Goal: Task Accomplishment & Management: Manage account settings

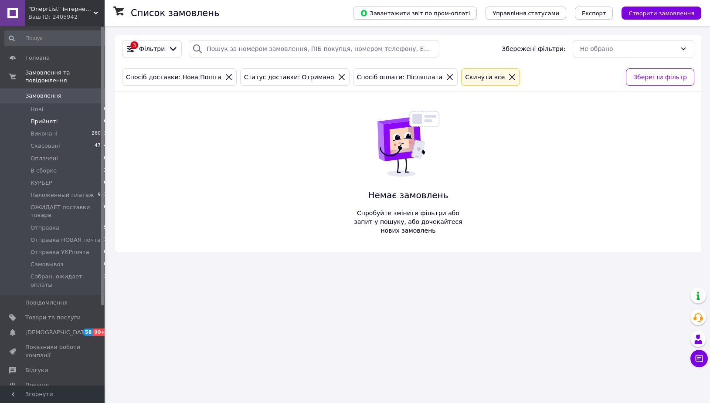
click at [81, 116] on li "Прийняті 6" at bounding box center [56, 122] width 112 height 12
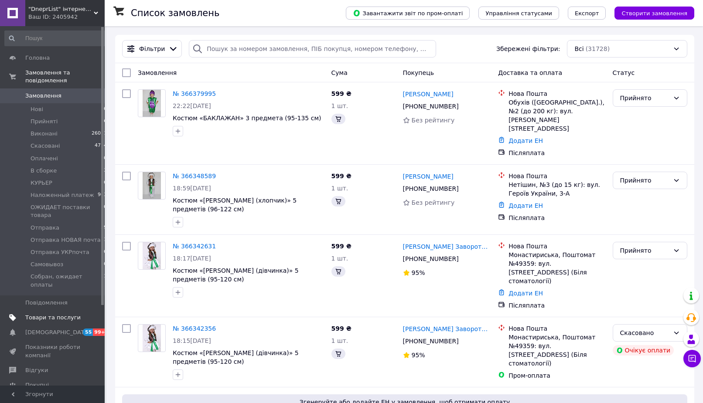
click at [55, 311] on link "Товари та послуги" at bounding box center [56, 318] width 112 height 15
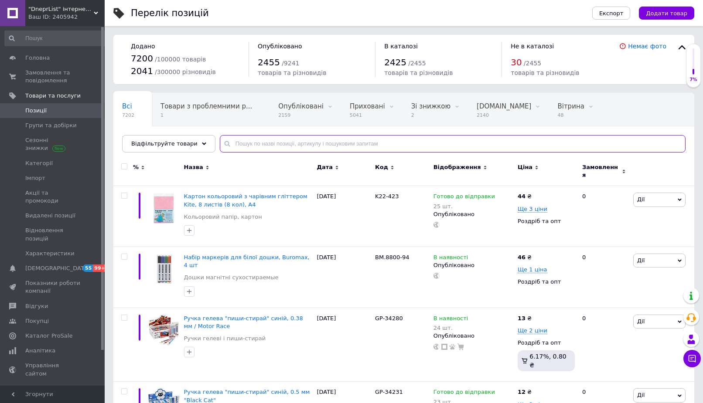
click at [256, 149] on input "text" at bounding box center [453, 143] width 466 height 17
click at [282, 151] on input "text" at bounding box center [453, 143] width 466 height 17
click at [284, 146] on input "text" at bounding box center [453, 143] width 466 height 17
type input "3287"
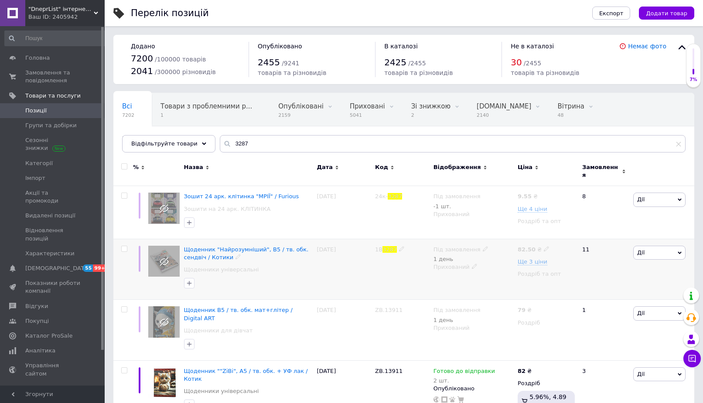
click at [483, 246] on icon at bounding box center [485, 248] width 5 height 5
click at [510, 263] on li "Готово до відправки" at bounding box center [532, 269] width 83 height 12
click at [508, 276] on input "0" at bounding box center [523, 284] width 66 height 17
type input "2"
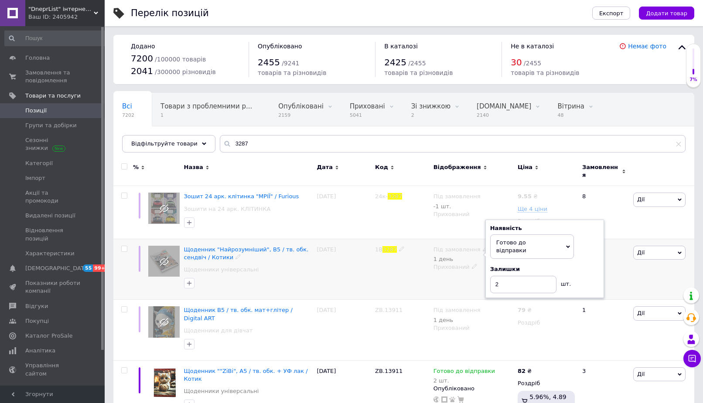
click at [472, 264] on use at bounding box center [474, 266] width 5 height 5
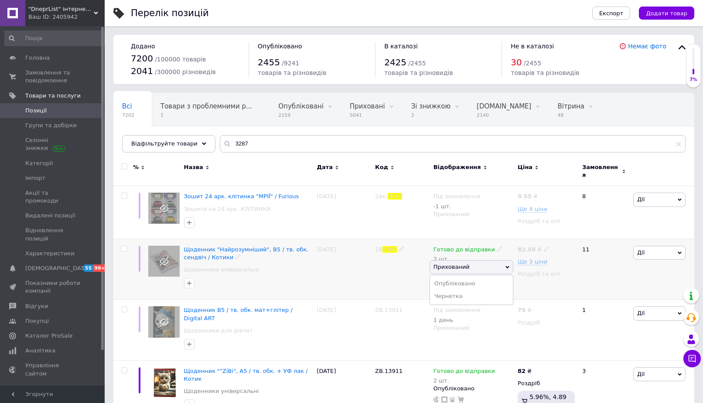
click at [465, 280] on li "Опубліковано" at bounding box center [471, 284] width 83 height 12
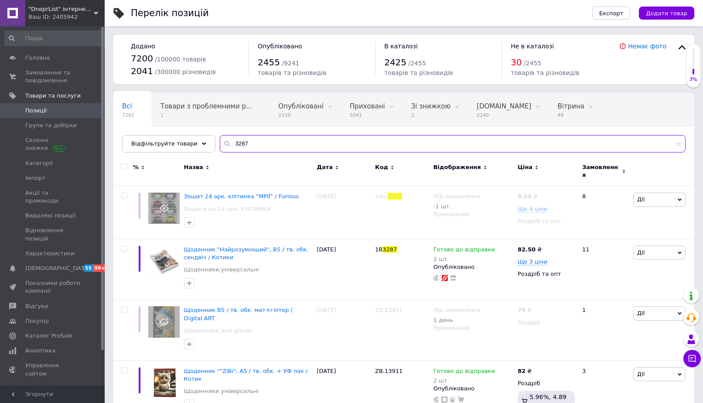
click at [259, 143] on input "3287" at bounding box center [453, 143] width 466 height 17
type input "1311"
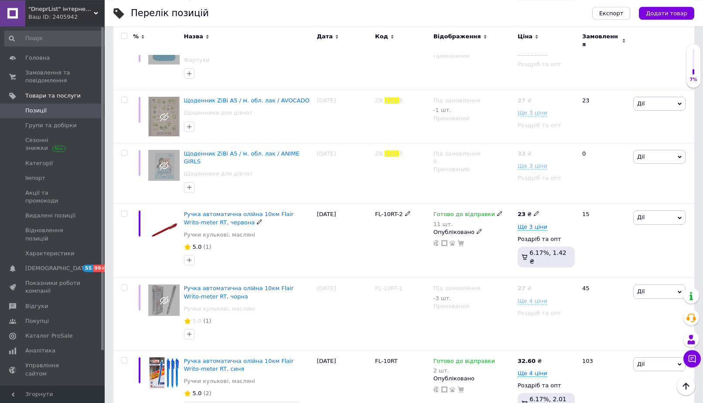
scroll to position [817, 0]
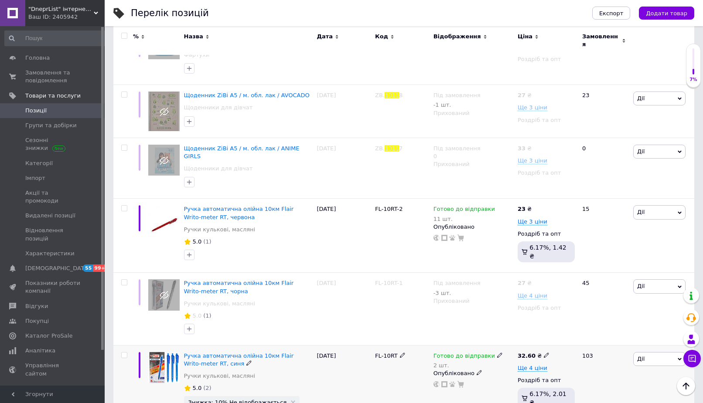
click at [497, 353] on icon at bounding box center [499, 355] width 5 height 5
click at [527, 346] on span "Готово до відправки" at bounding box center [524, 353] width 30 height 14
click at [528, 382] on input "2" at bounding box center [536, 390] width 66 height 17
type input "25"
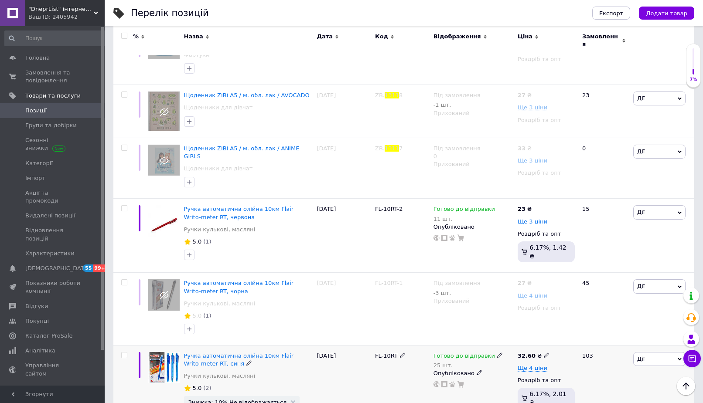
scroll to position [816, 0]
click at [400, 353] on icon at bounding box center [402, 355] width 5 height 5
click at [399, 350] on input "FL-10RT" at bounding box center [398, 356] width 53 height 13
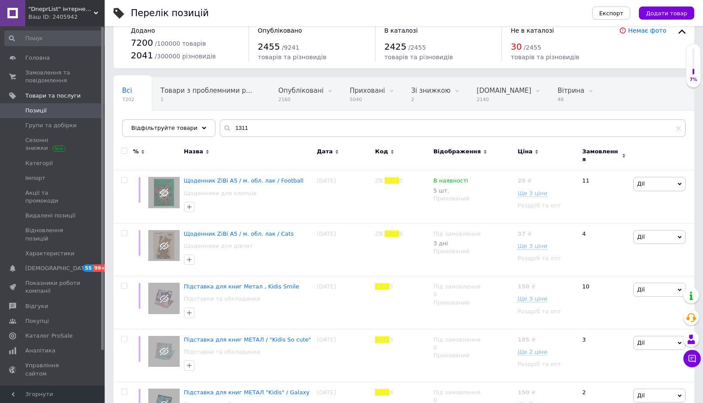
scroll to position [0, 0]
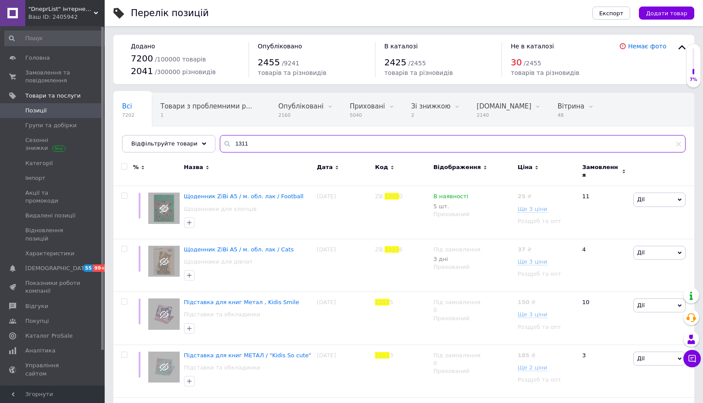
click at [251, 135] on input "1311" at bounding box center [453, 143] width 466 height 17
click at [255, 148] on input "1311" at bounding box center [453, 143] width 466 height 17
type input "1835"
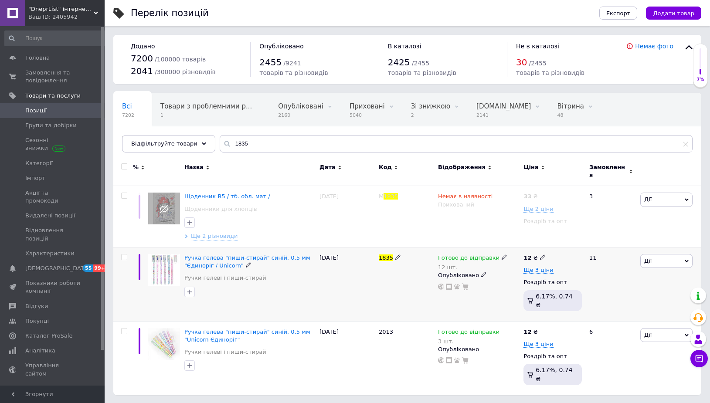
click at [502, 254] on span at bounding box center [504, 257] width 5 height 6
click at [538, 248] on span "Готово до відправки" at bounding box center [529, 255] width 30 height 14
click at [525, 284] on input "12" at bounding box center [541, 292] width 66 height 17
type input "36"
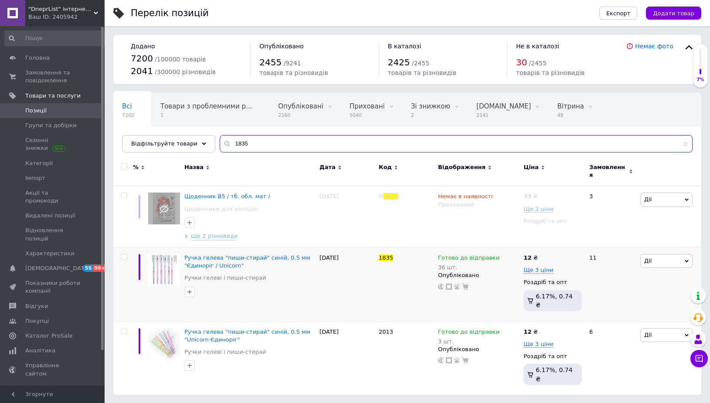
click at [270, 143] on input "1835" at bounding box center [456, 143] width 473 height 17
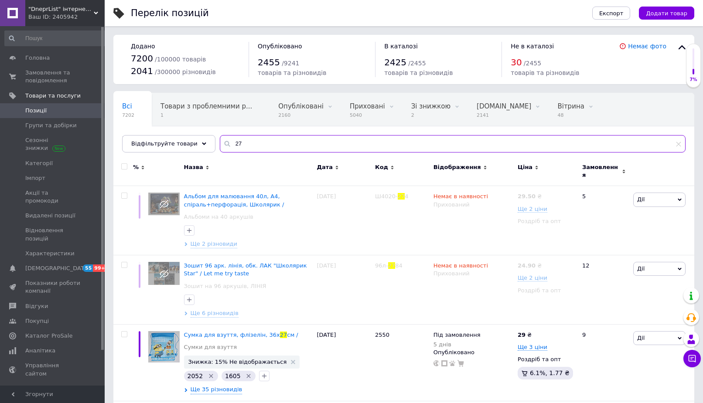
click at [248, 147] on input "27" at bounding box center [453, 143] width 466 height 17
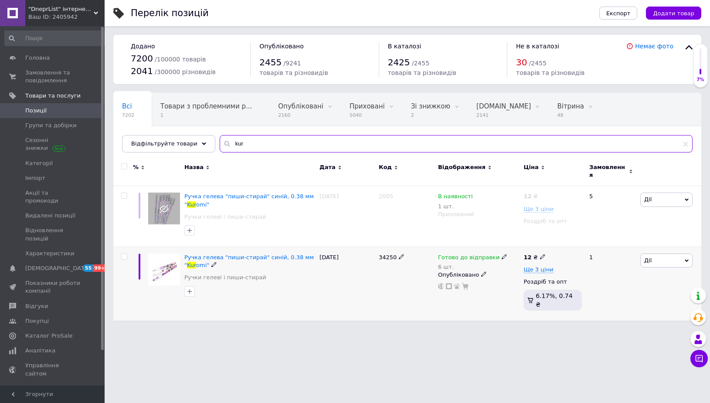
type input "kur"
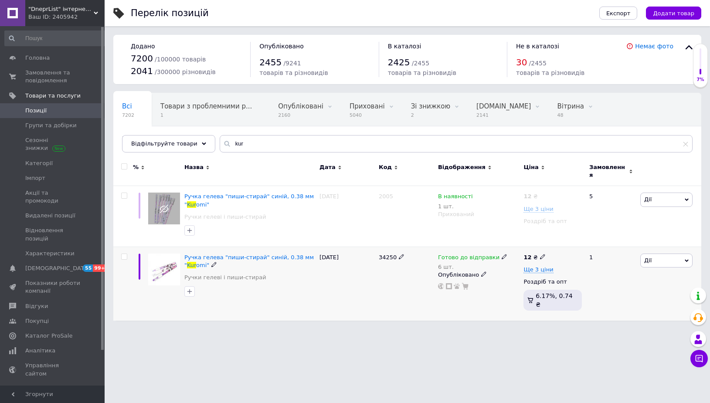
click at [171, 268] on img at bounding box center [164, 270] width 32 height 32
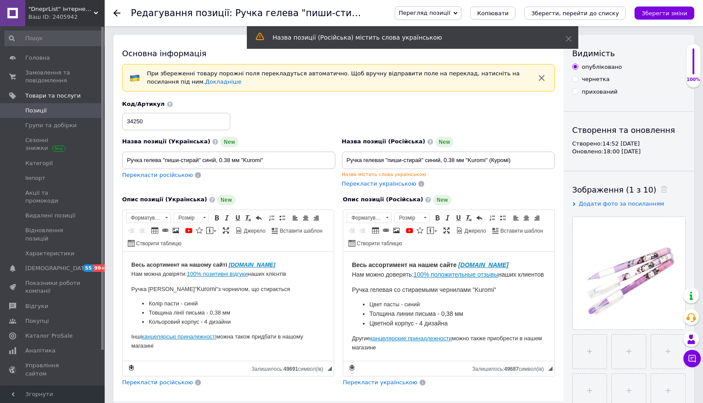
click at [118, 14] on use at bounding box center [116, 13] width 7 height 7
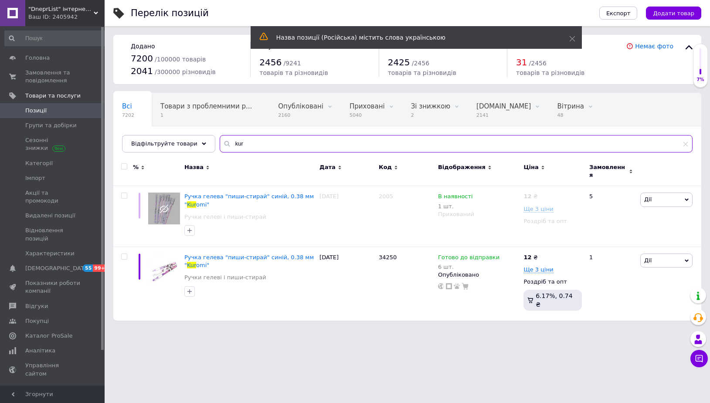
click at [270, 149] on input "kur" at bounding box center [456, 143] width 473 height 17
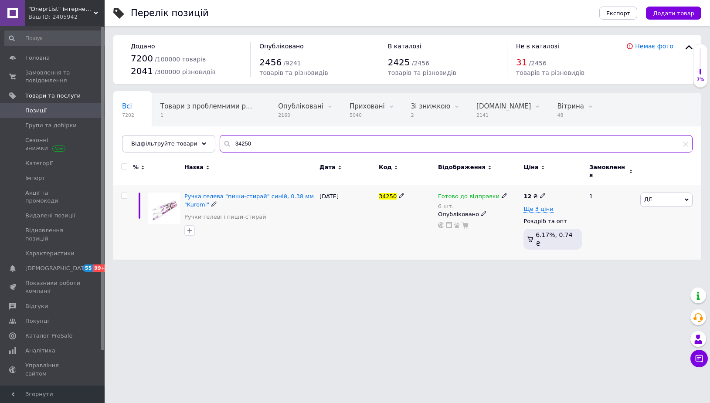
type input "34250"
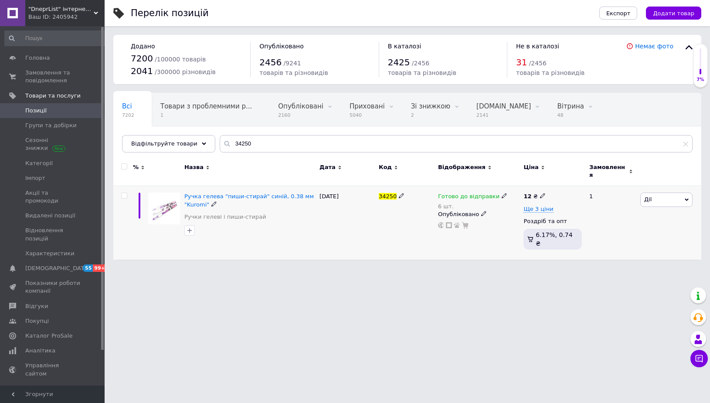
click at [171, 206] on img at bounding box center [164, 209] width 32 height 32
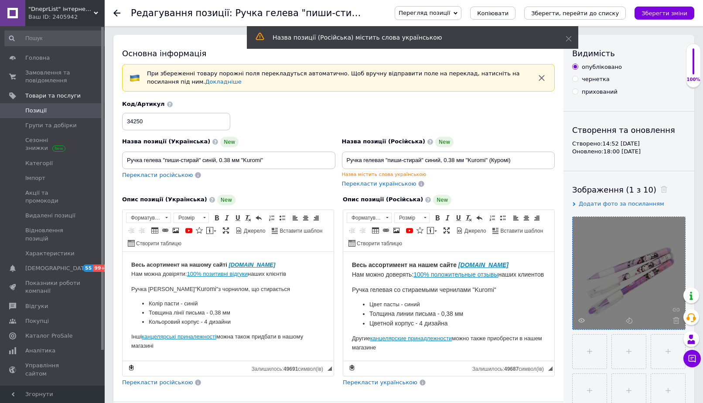
click at [578, 321] on div at bounding box center [629, 273] width 113 height 113
click at [580, 320] on use at bounding box center [581, 320] width 7 height 4
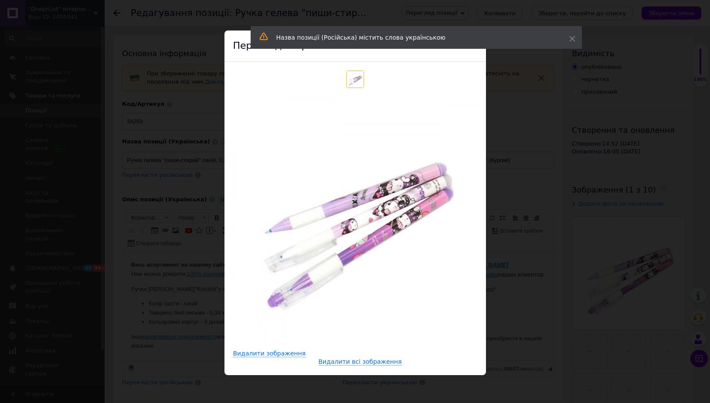
click at [576, 38] on div "Назва позиції (Російська) містить слова українською" at bounding box center [416, 37] width 331 height 23
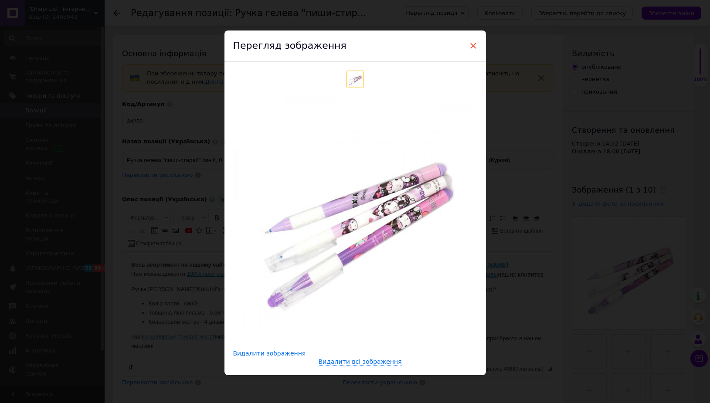
click at [471, 41] on span "×" at bounding box center [474, 45] width 8 height 15
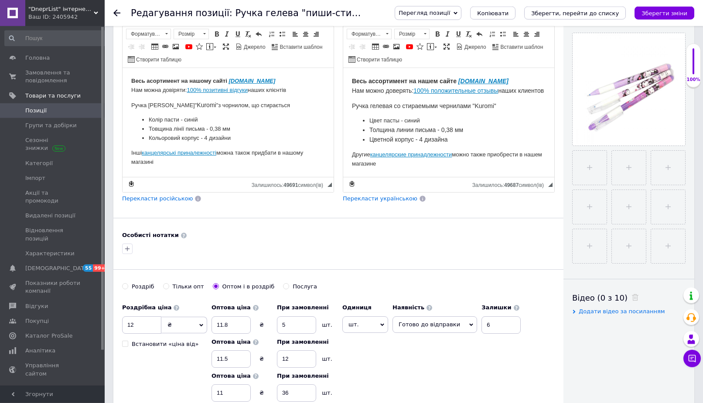
scroll to position [222, 0]
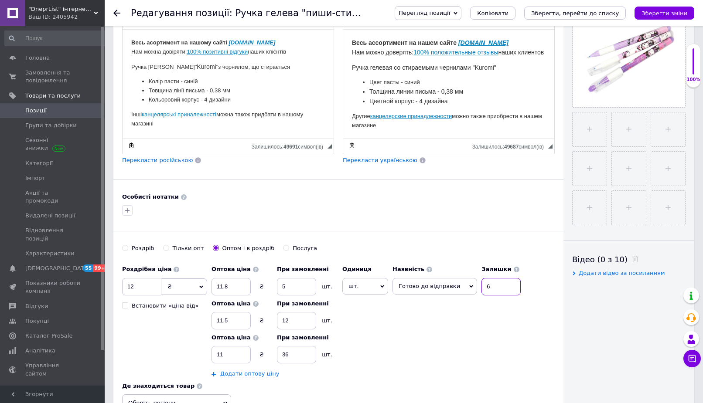
click at [497, 287] on input "6" at bounding box center [501, 286] width 39 height 17
type input "30"
click at [602, 15] on icon "Зберегти, перейти до списку" at bounding box center [575, 13] width 88 height 7
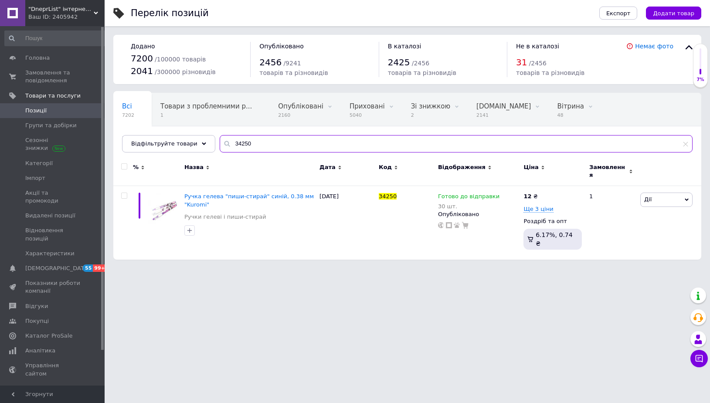
click at [246, 137] on input "34250" at bounding box center [456, 143] width 473 height 17
type input "2005"
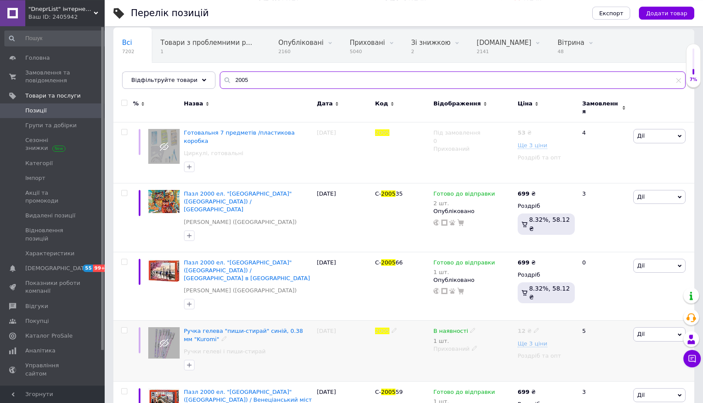
scroll to position [89, 0]
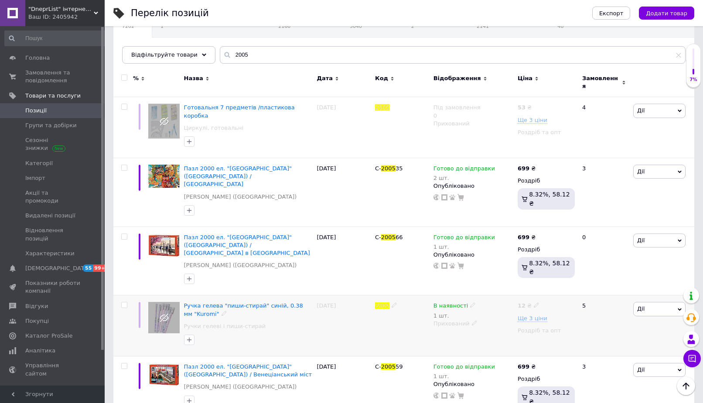
click at [472, 321] on icon at bounding box center [474, 323] width 5 height 5
click at [455, 335] on li "Опубліковано" at bounding box center [471, 341] width 83 height 12
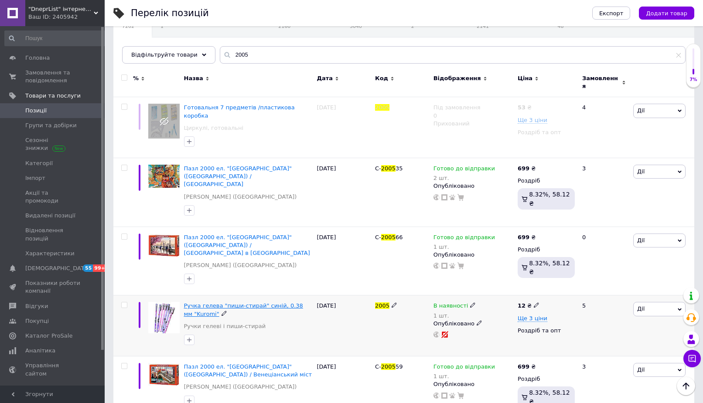
click at [221, 303] on span "Ручка гелева "пиши-стирай" синій, 0.38 мм "Kuromi"" at bounding box center [243, 310] width 119 height 14
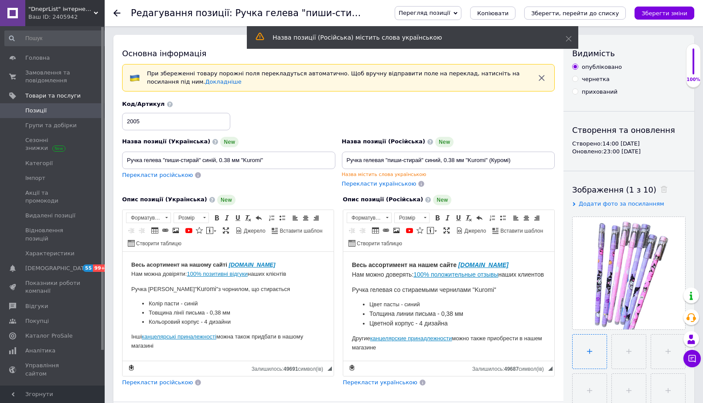
click at [584, 367] on input "file" at bounding box center [590, 352] width 34 height 34
type input "C:\fakepath\2005 A27.jpg"
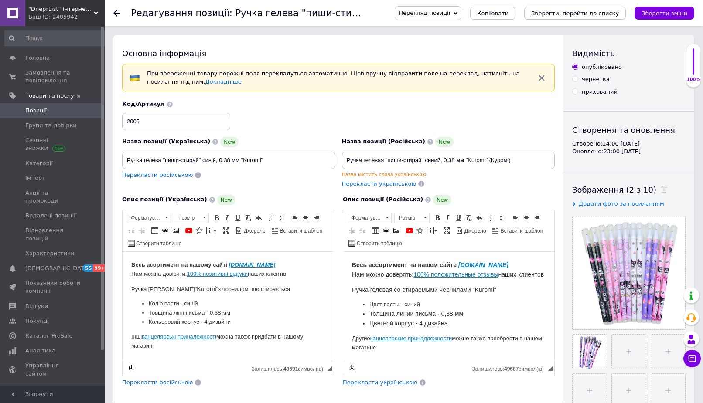
click at [622, 19] on button "Зберегти, перейти до списку" at bounding box center [575, 13] width 102 height 13
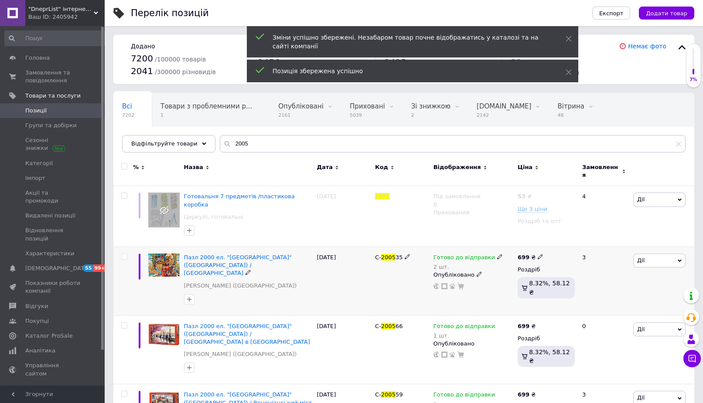
scroll to position [178, 0]
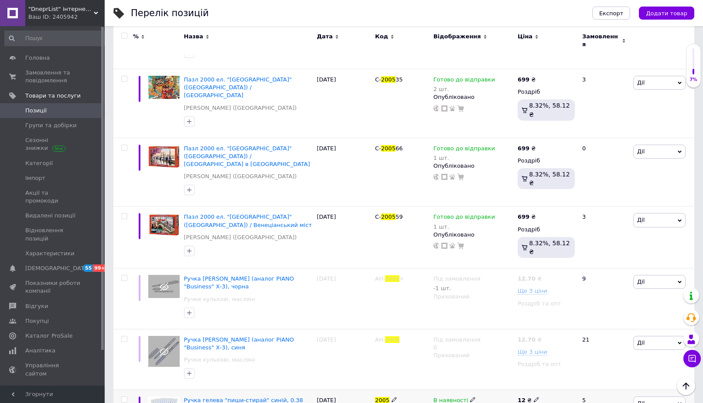
click at [470, 397] on icon at bounding box center [472, 399] width 5 height 5
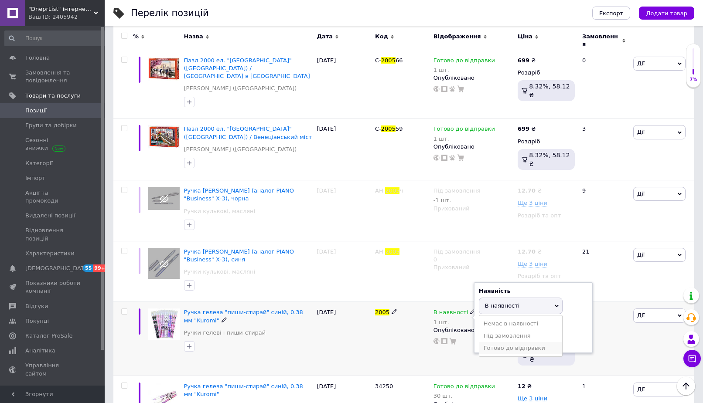
click at [500, 342] on li "Готово до відправки" at bounding box center [520, 348] width 83 height 12
click at [498, 339] on input "1" at bounding box center [512, 347] width 66 height 17
type input "13"
click at [251, 196] on use at bounding box center [253, 198] width 5 height 5
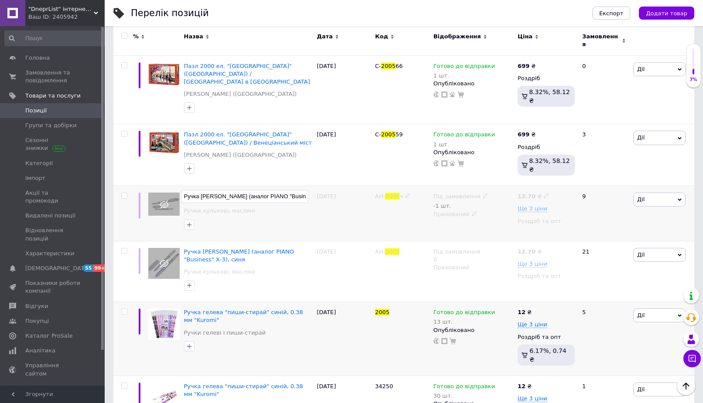
scroll to position [0, 31]
click at [270, 190] on input "Ручка ролер AIHAO (аналог PIANO "Business" Х-3), чорна" at bounding box center [244, 196] width 127 height 13
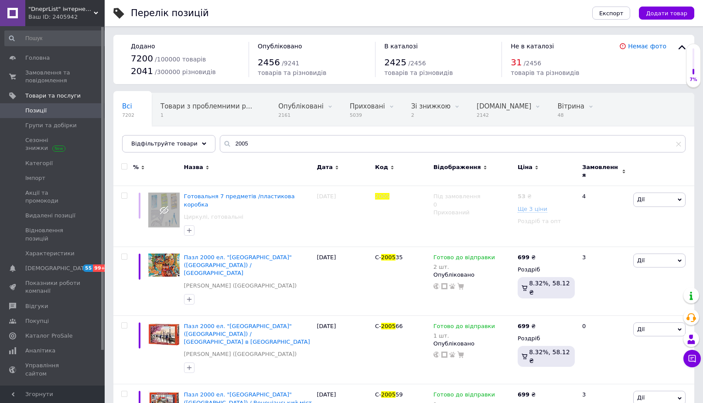
click at [241, 134] on div "Всі 7202 Товари з проблемними р... 1 Опубліковані 2161 Видалити Редагувати Прих…" at bounding box center [403, 127] width 581 height 72
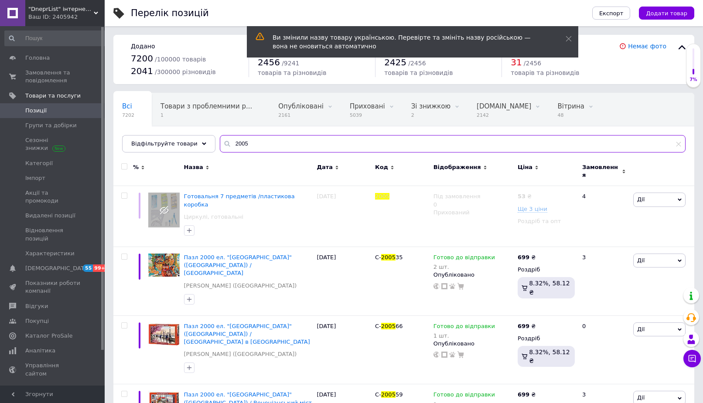
click at [243, 150] on input "2005" at bounding box center [453, 143] width 466 height 17
paste input "Business"
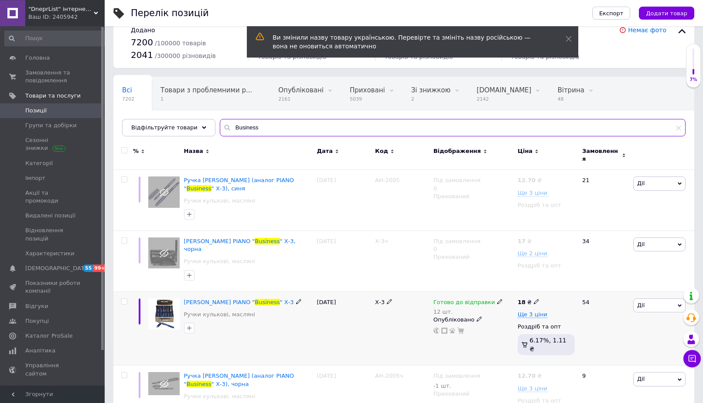
scroll to position [26, 0]
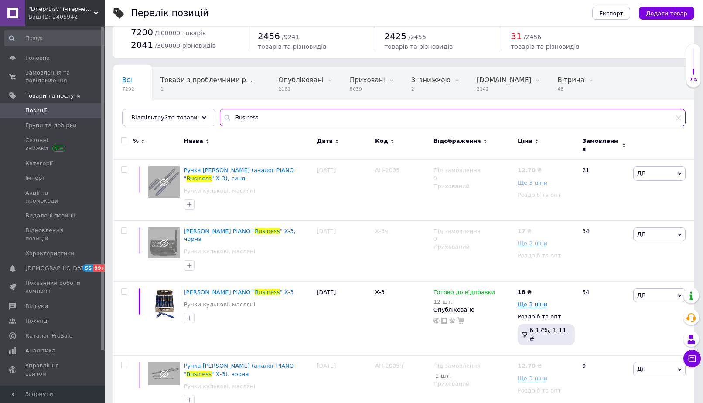
click at [266, 115] on input "Business" at bounding box center [453, 117] width 466 height 17
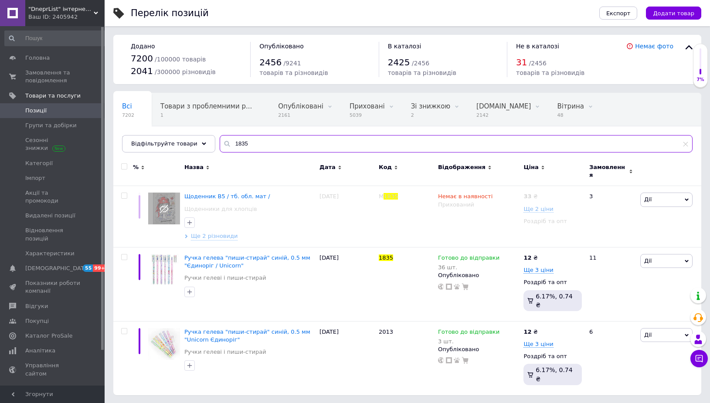
click at [262, 145] on input "1835" at bounding box center [456, 143] width 473 height 17
type input "14098"
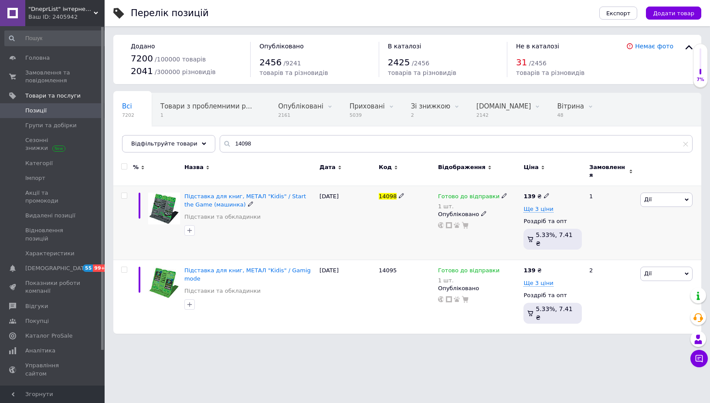
click at [502, 194] on use at bounding box center [504, 196] width 5 height 5
click at [522, 182] on span "Готово до відправки" at bounding box center [550, 194] width 84 height 24
click at [517, 223] on input "1" at bounding box center [541, 231] width 66 height 17
type input "2"
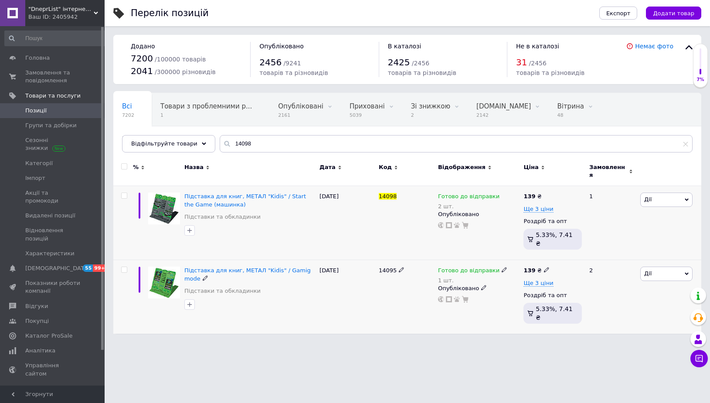
click at [502, 267] on span at bounding box center [504, 270] width 5 height 6
click at [514, 261] on span "Готово до відправки" at bounding box center [529, 268] width 30 height 14
click at [515, 297] on input "1" at bounding box center [541, 305] width 66 height 17
type input "2"
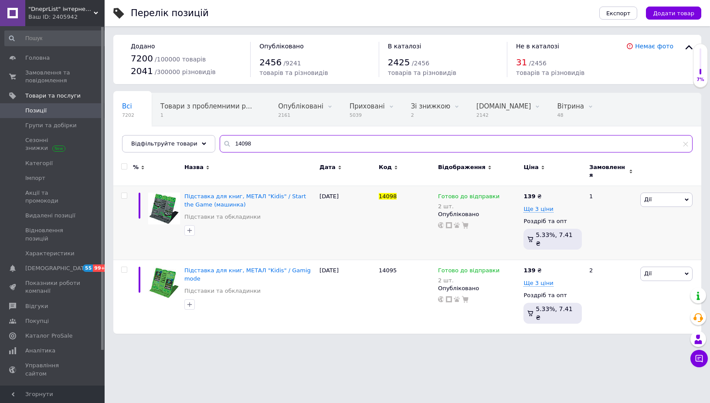
click at [255, 147] on input "14098" at bounding box center [456, 143] width 473 height 17
type input "14097"
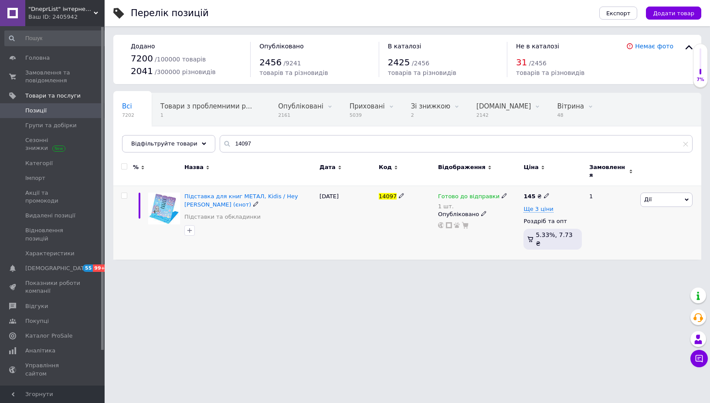
click at [502, 193] on icon at bounding box center [504, 195] width 5 height 5
click at [522, 188] on span "Готово до відправки" at bounding box center [529, 194] width 30 height 14
click at [529, 223] on input "1" at bounding box center [541, 231] width 66 height 17
type input "2"
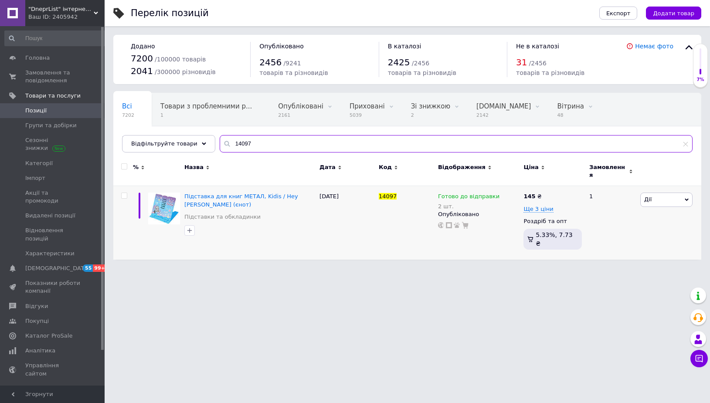
click at [293, 139] on input "14097" at bounding box center [456, 143] width 473 height 17
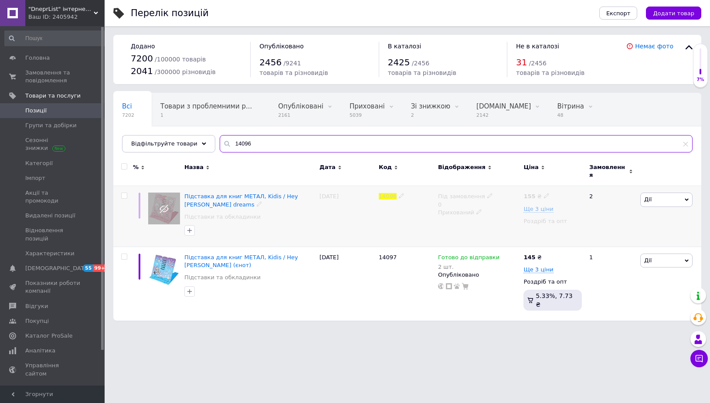
type input "14096"
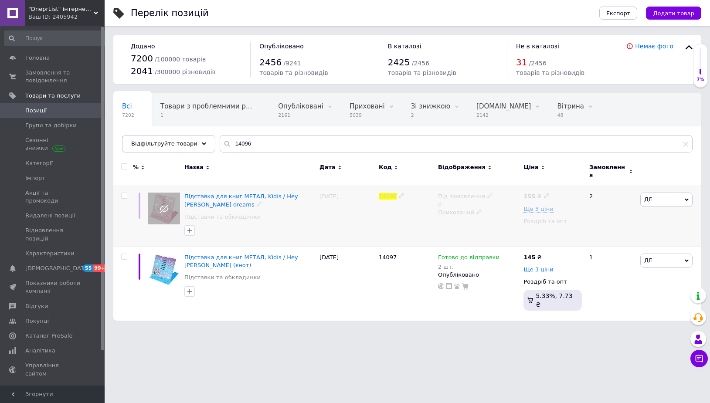
click at [488, 194] on use at bounding box center [490, 196] width 5 height 5
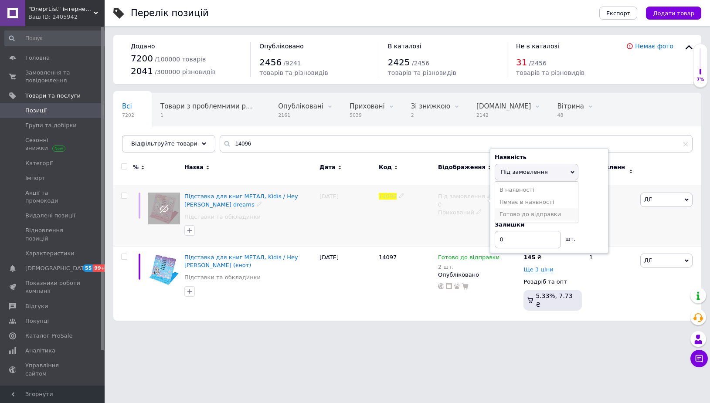
click at [506, 212] on li "Готово до відправки" at bounding box center [536, 214] width 83 height 12
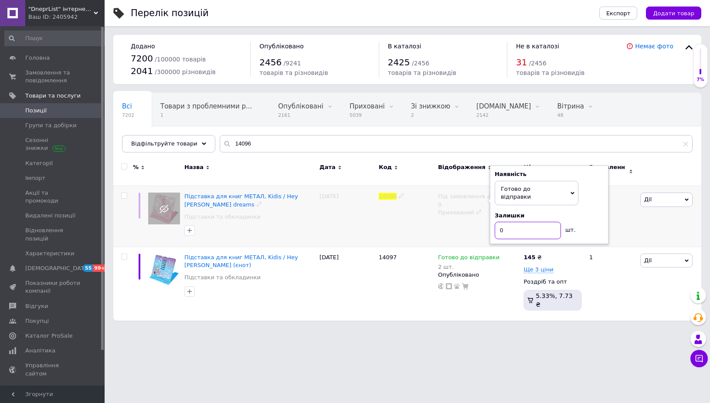
click at [506, 222] on input "0" at bounding box center [528, 230] width 66 height 17
type input "3"
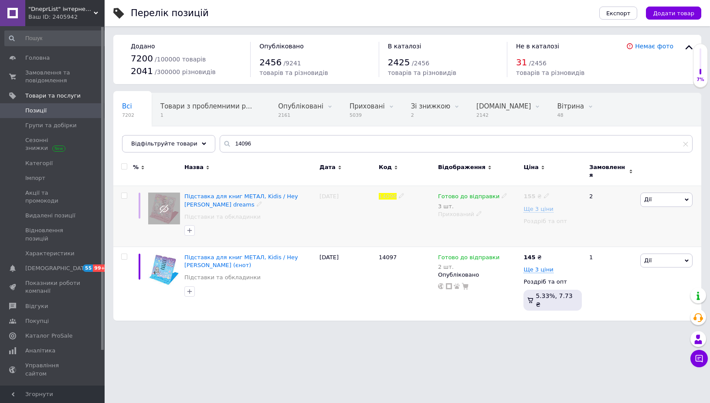
click at [478, 211] on span at bounding box center [480, 214] width 6 height 6
click at [462, 227] on li "Опубліковано" at bounding box center [477, 231] width 85 height 12
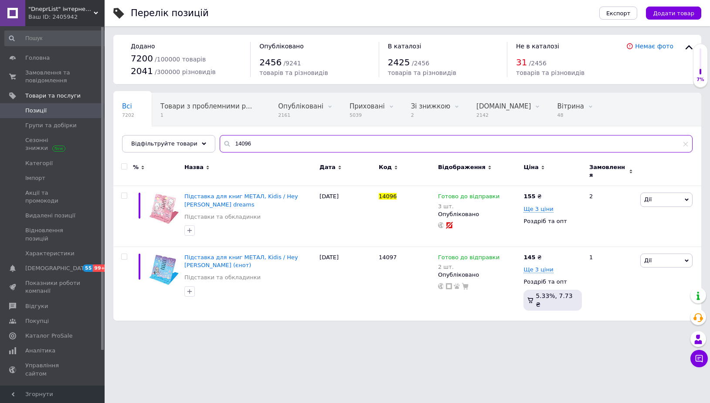
click at [273, 142] on input "14096" at bounding box center [456, 143] width 473 height 17
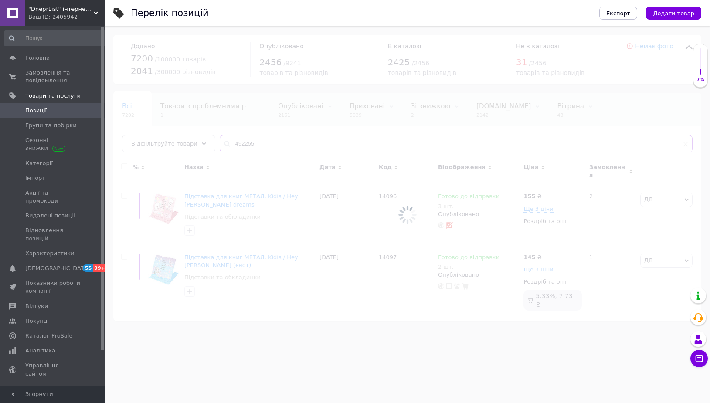
type input "492255"
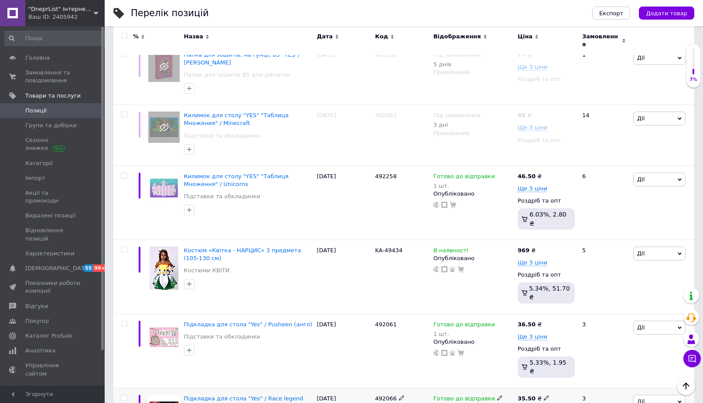
scroll to position [1513, 0]
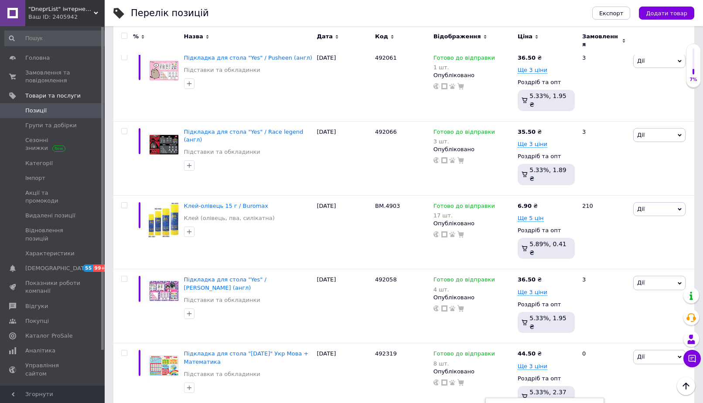
type input "2"
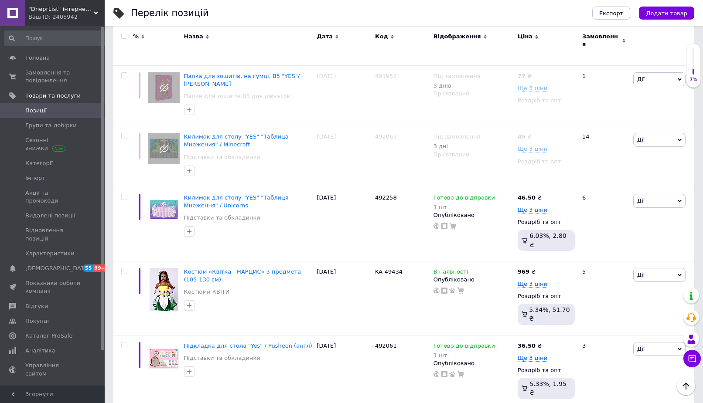
scroll to position [1201, 0]
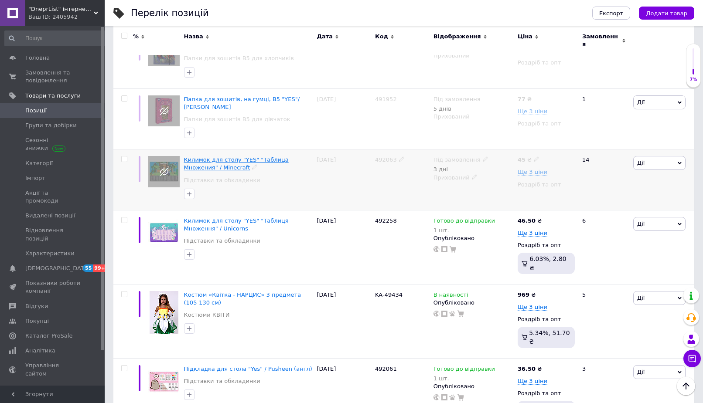
click at [243, 157] on span "Килимок для столу "YES" "Таблица Множения" / Minecraft" at bounding box center [236, 164] width 105 height 14
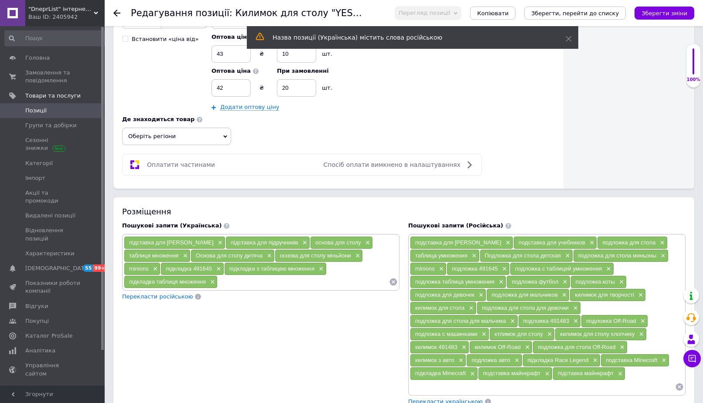
scroll to position [498, 0]
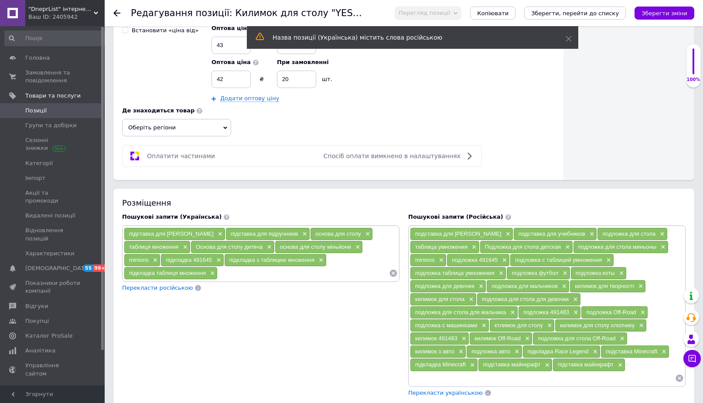
click at [269, 275] on input at bounding box center [303, 273] width 171 height 13
drag, startPoint x: 556, startPoint y: 367, endPoint x: 615, endPoint y: 366, distance: 58.9
click at [615, 366] on div "підставка майнкрафт ×" at bounding box center [589, 365] width 72 height 12
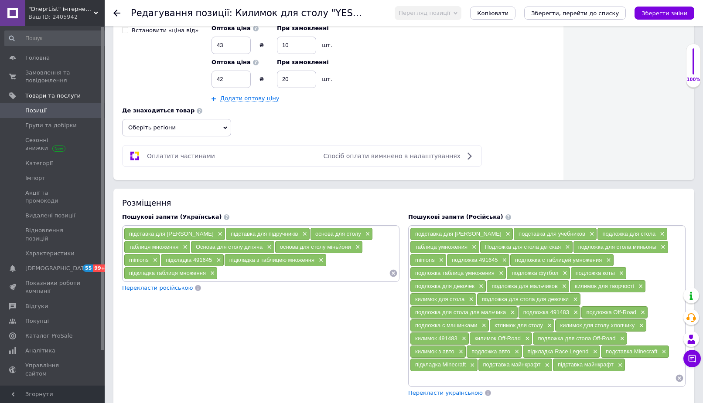
copy span "підставка майнкрафт"
click at [279, 274] on input at bounding box center [303, 273] width 171 height 13
paste input "підставка майнкрафт"
type input "підставка майнкрафт"
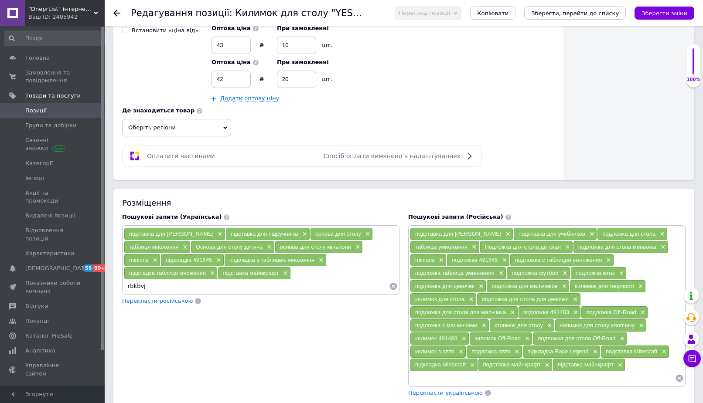
type input "rbkbvjr"
paste input "підставка майнкрафт"
type input "п"
type input "r"
paste input "підставка майнкрафт"
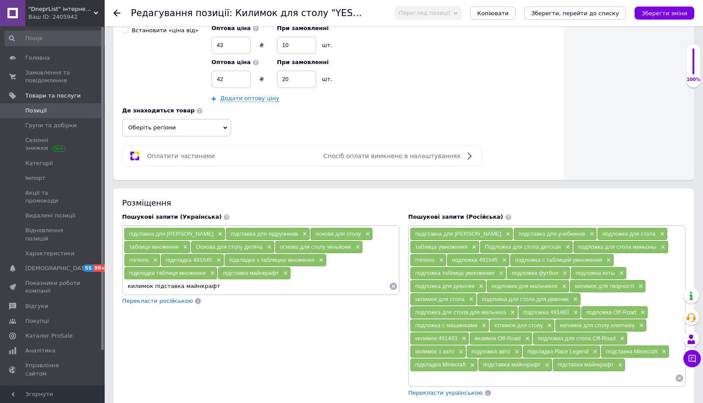
click at [161, 288] on input "килимок підставка майнкрафт" at bounding box center [256, 286] width 265 height 13
type input "килимок майнкрафт"
type input "килимок minecraft"
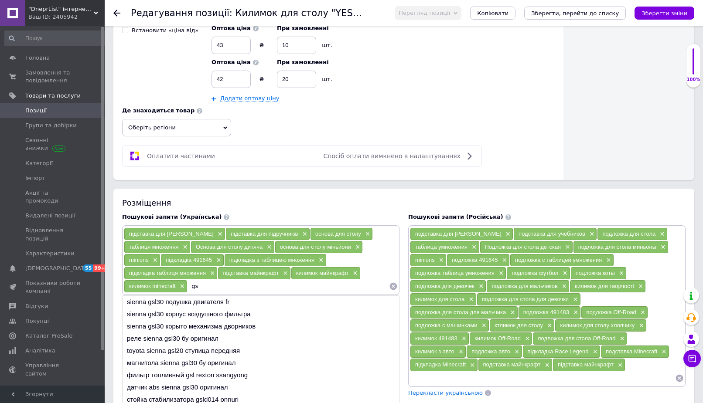
type input "g"
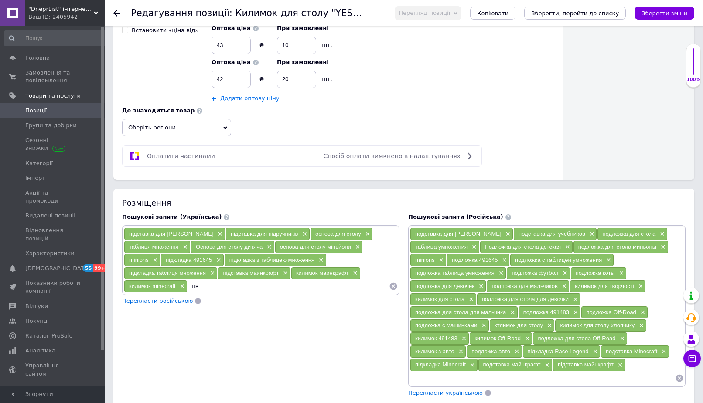
type input "п"
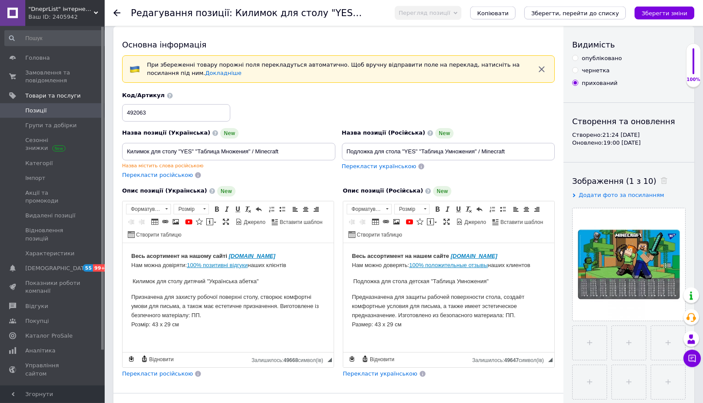
scroll to position [0, 0]
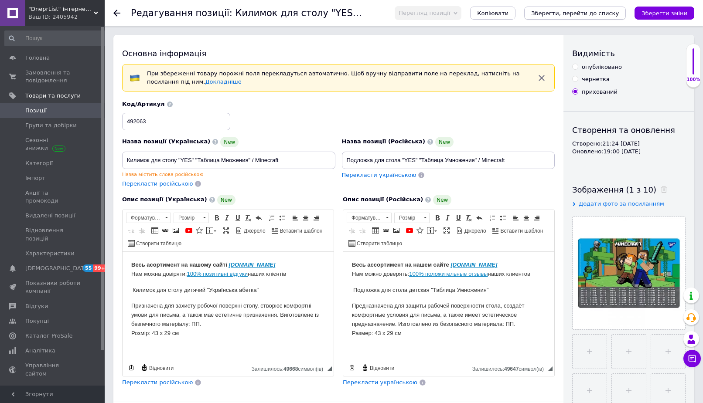
click at [607, 13] on icon "Зберегти, перейти до списку" at bounding box center [575, 13] width 88 height 7
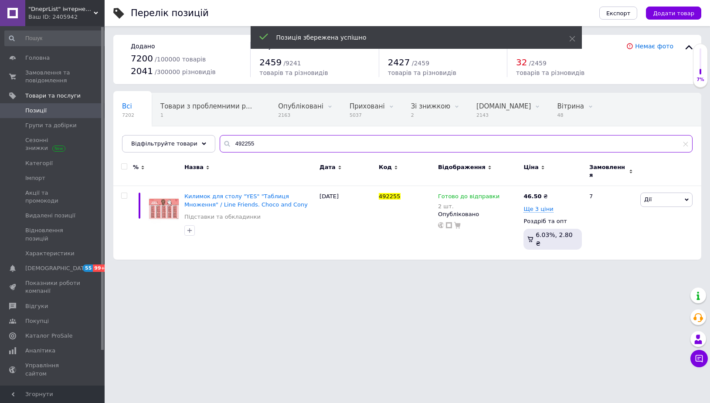
click at [260, 150] on input "492255" at bounding box center [456, 143] width 473 height 17
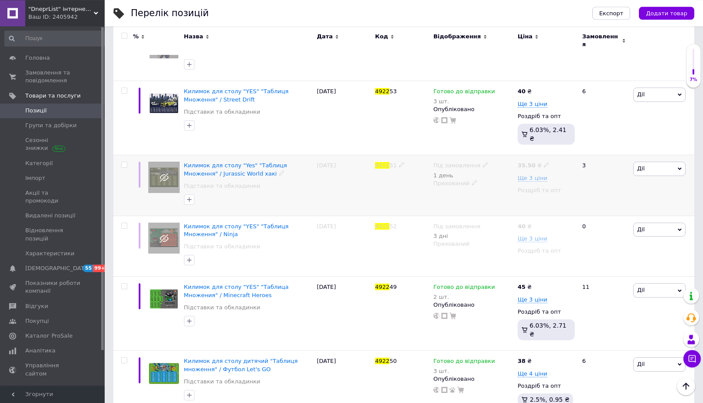
scroll to position [372, 0]
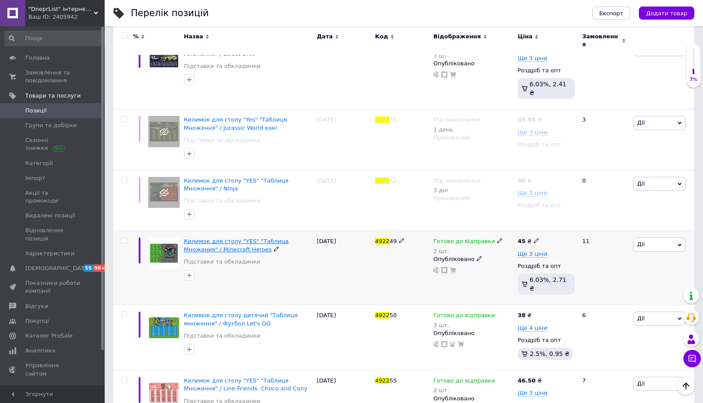
type input "4922"
click at [287, 238] on span "Килимок для столу "YES" "Таблица Множения" / Minecraft Heroes" at bounding box center [236, 245] width 105 height 14
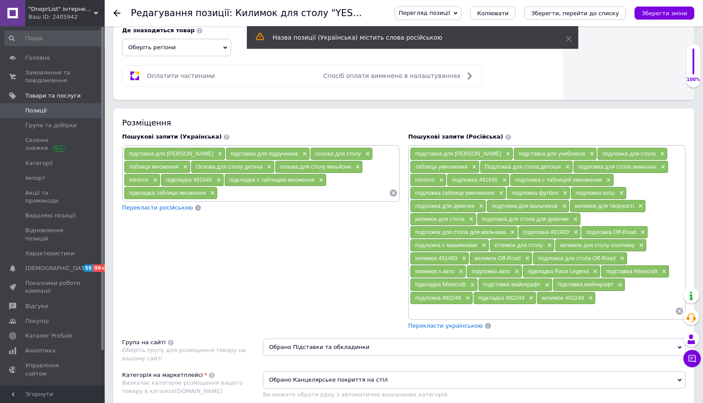
scroll to position [587, 0]
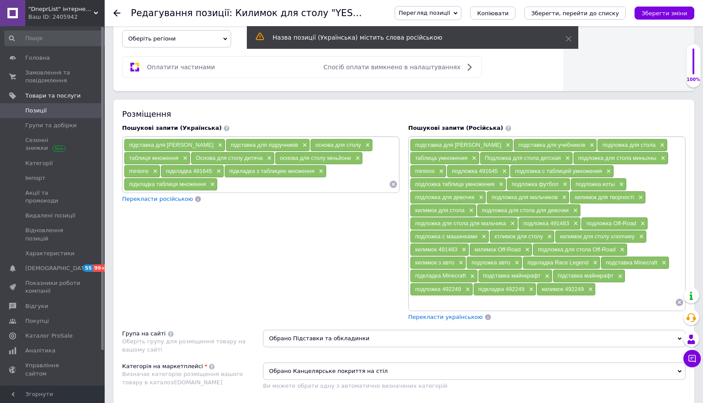
click at [252, 187] on input at bounding box center [303, 184] width 171 height 13
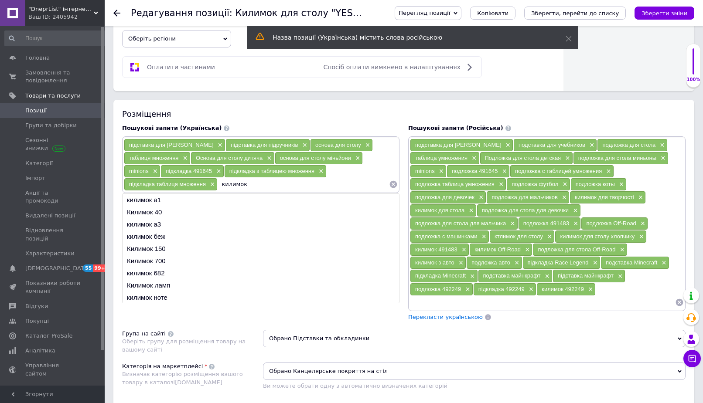
paste input "підставка майнкрафт"
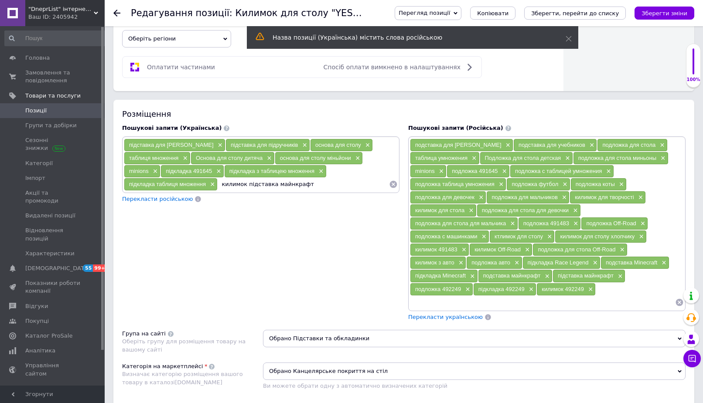
click at [256, 187] on input "килимок підставка майнкрафт" at bounding box center [303, 184] width 171 height 13
type input "килимок майнкрафт"
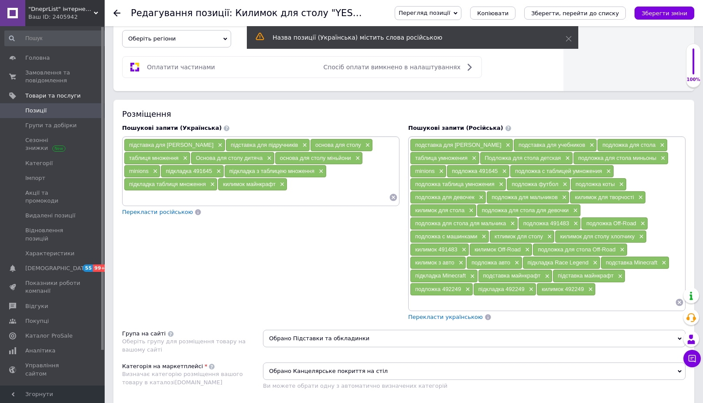
paste input "підставка майнкрафт"
type input "підставка майнкрафт"
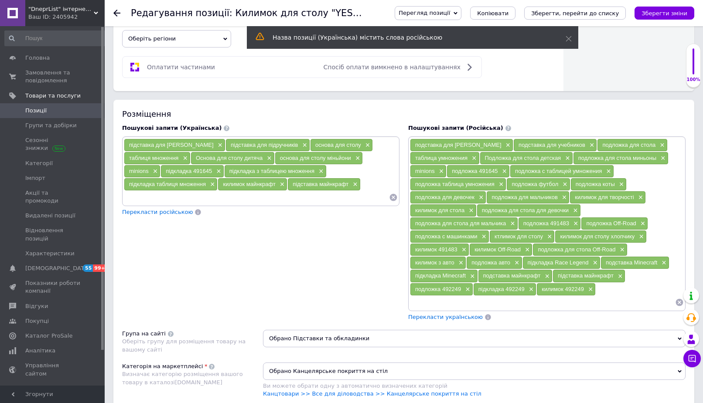
paste input "підставка майнкрафт"
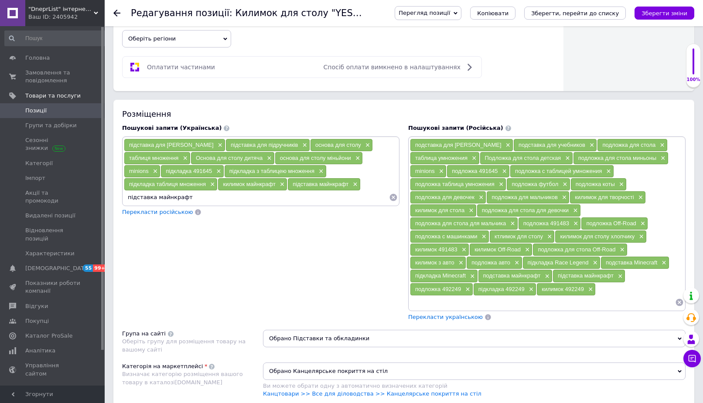
click at [136, 200] on input "підставка майнкрафт" at bounding box center [256, 197] width 265 height 13
type input "підлпдка майнкрафт"
click at [138, 200] on input "підлпдка майнкрафт" at bounding box center [256, 197] width 265 height 13
type input "підладка майнкрафт"
click at [134, 199] on input "підладка майнкрафт" at bounding box center [256, 197] width 265 height 13
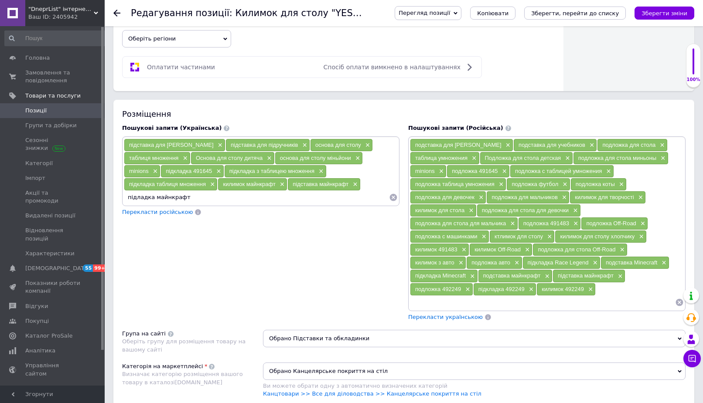
type input "підкладка майнкрафт"
type input "килимок minecraft"
click at [233, 198] on input "килимок minecraft" at bounding box center [293, 197] width 191 height 13
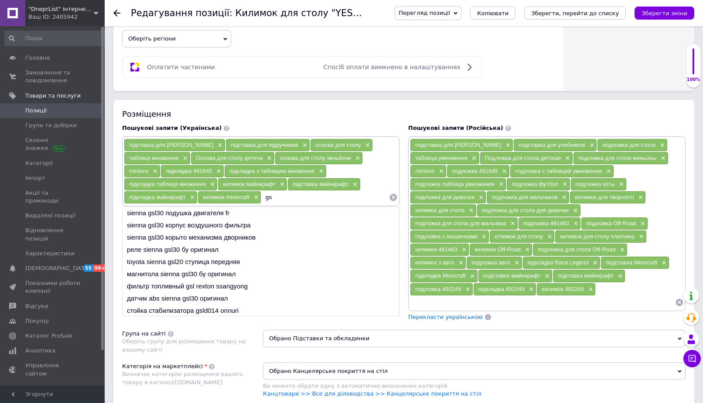
type input "g"
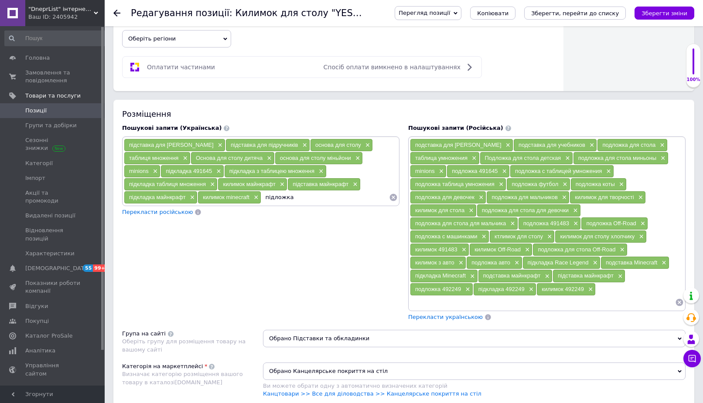
paste input "minecraft"
type input "підложка minecraft"
paste input "minecraft"
type input "підложка майнкрафт"
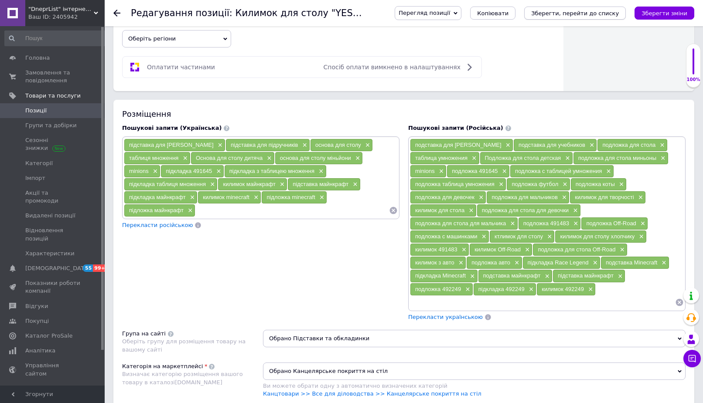
click at [610, 11] on icon "Зберегти, перейти до списку" at bounding box center [575, 13] width 88 height 7
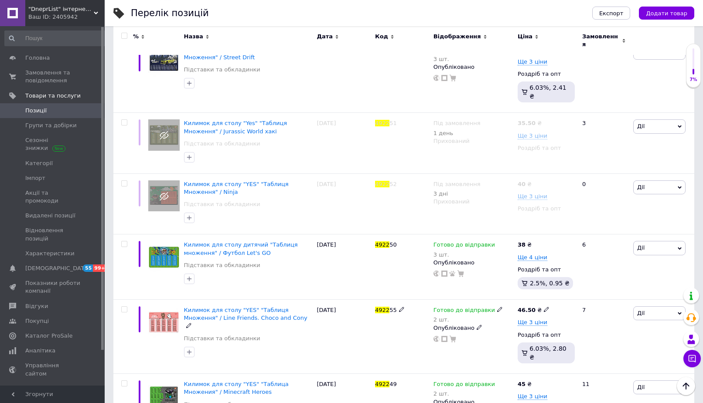
scroll to position [372, 0]
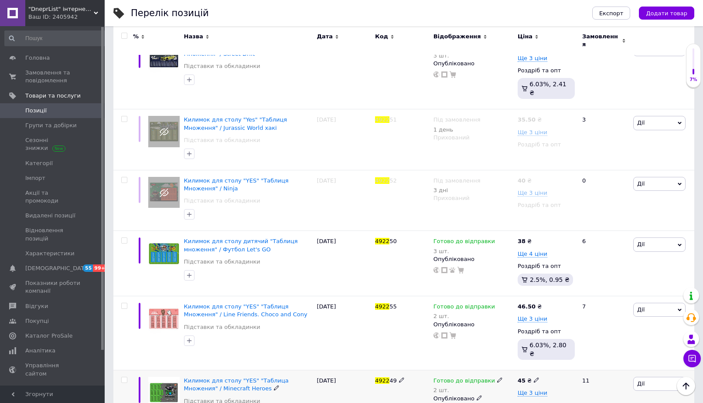
click at [659, 377] on span "Дії" at bounding box center [659, 384] width 52 height 14
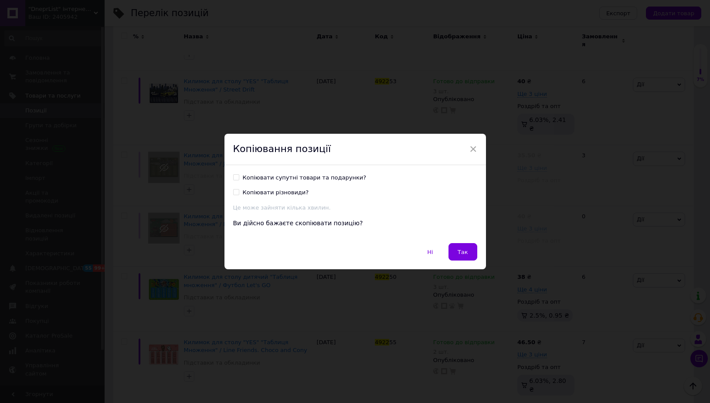
click at [310, 181] on div "Копіювати супутні товари та подарунки?" at bounding box center [305, 178] width 124 height 8
click at [239, 180] on input "Копіювати супутні товари та подарунки?" at bounding box center [236, 177] width 6 height 6
click at [329, 179] on div "Копіювати супутні товари та подарунки?" at bounding box center [305, 178] width 124 height 8
click at [239, 179] on input "Копіювати супутні товари та подарунки?" at bounding box center [236, 177] width 6 height 6
checkbox input "false"
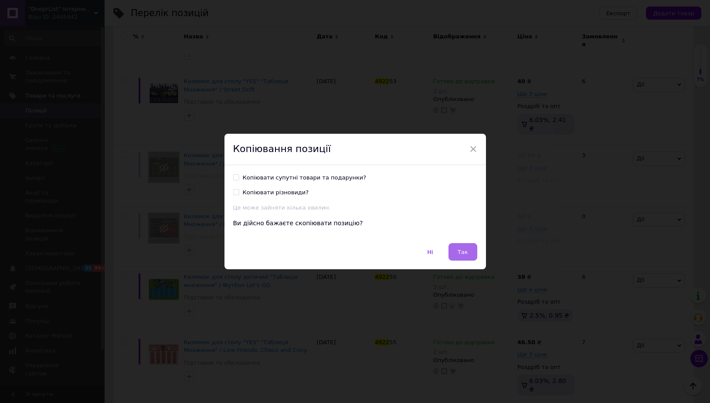
click at [451, 254] on button "Так" at bounding box center [463, 251] width 29 height 17
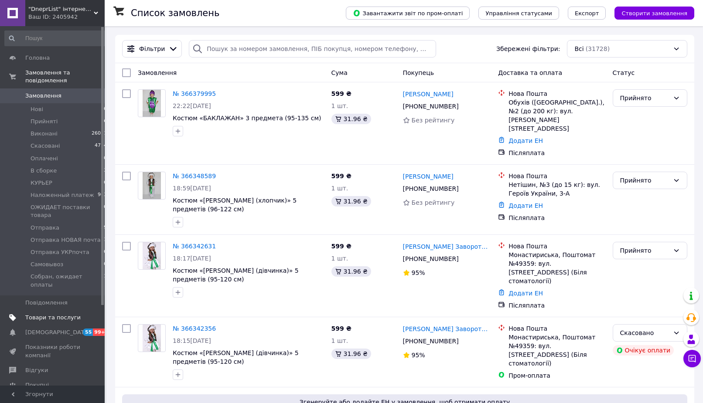
click at [68, 314] on span "Товари та послуги" at bounding box center [52, 318] width 55 height 8
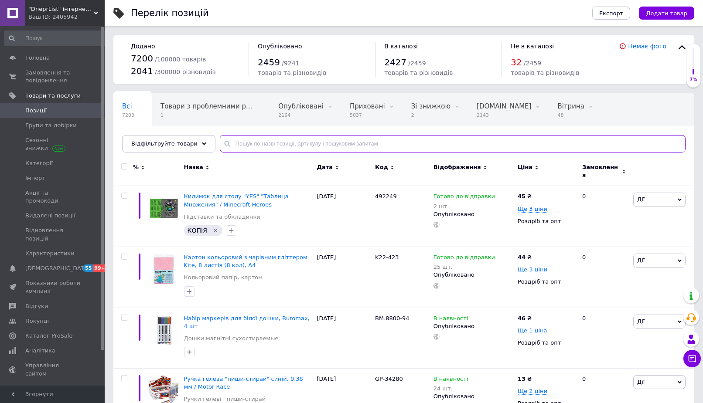
click at [256, 145] on input "text" at bounding box center [453, 143] width 466 height 17
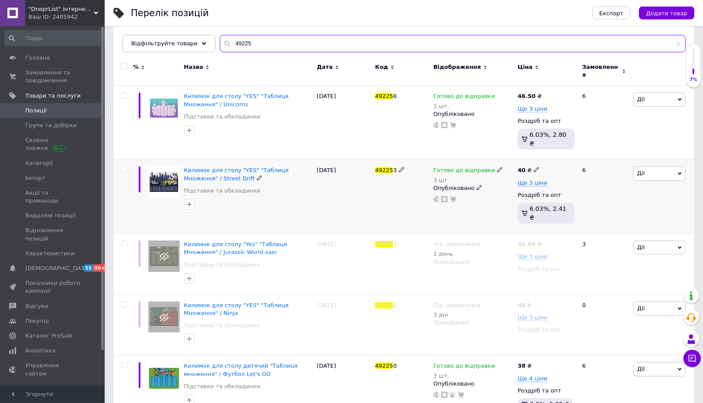
scroll to position [169, 0]
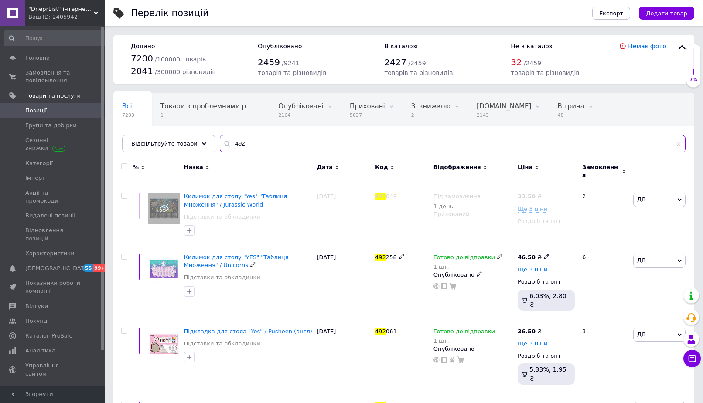
scroll to position [267, 0]
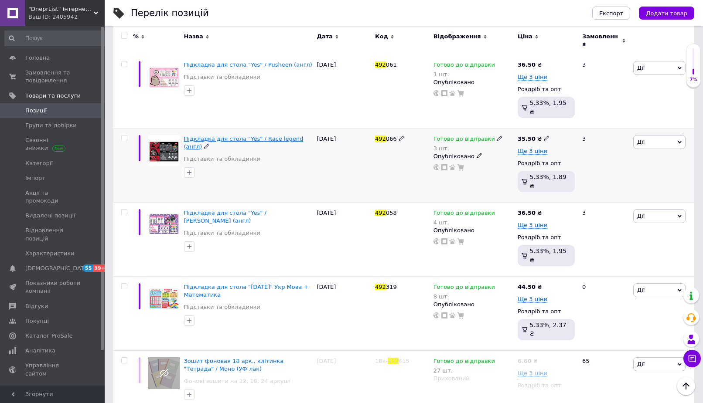
type input "492"
click at [258, 136] on span "Підкладка для стола "Yes" / Race legend (англ)" at bounding box center [244, 143] width 120 height 14
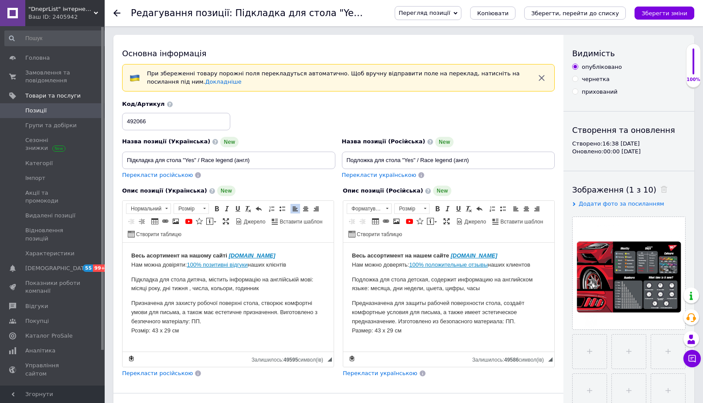
drag, startPoint x: 260, startPoint y: 288, endPoint x: 133, endPoint y: 277, distance: 128.3
click at [133, 277] on p "Підкладка для стола дитяча, містить інформацію на англійській мові: місяці року…" at bounding box center [228, 285] width 194 height 18
copy p "Підкладка для стола дитяча, містить інформацію на англійській мові: місяці року…"
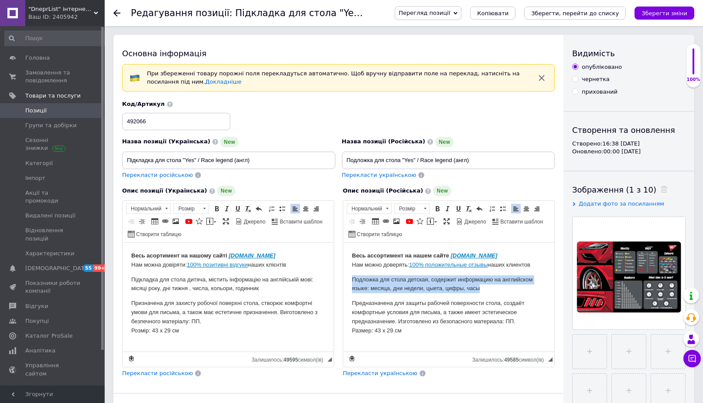
drag, startPoint x: 483, startPoint y: 291, endPoint x: 540, endPoint y: 246, distance: 72.6
click at [343, 283] on html "Весь ассортимент на нашем сайте [DOMAIN_NAME] Нам можно доверять: 100% положите…" at bounding box center [448, 297] width 211 height 109
copy p "Подложка для стола детская, содержит информацию на английском языке: месяца, дн…"
click at [432, 289] on p "Подложка для стола детская, содержит информацию на английском языке: месяца, дн…" at bounding box center [449, 285] width 194 height 18
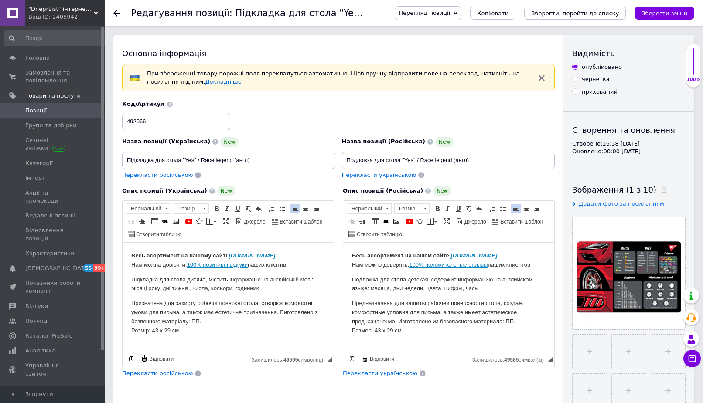
click at [604, 7] on button "Зберегти, перейти до списку" at bounding box center [575, 13] width 102 height 13
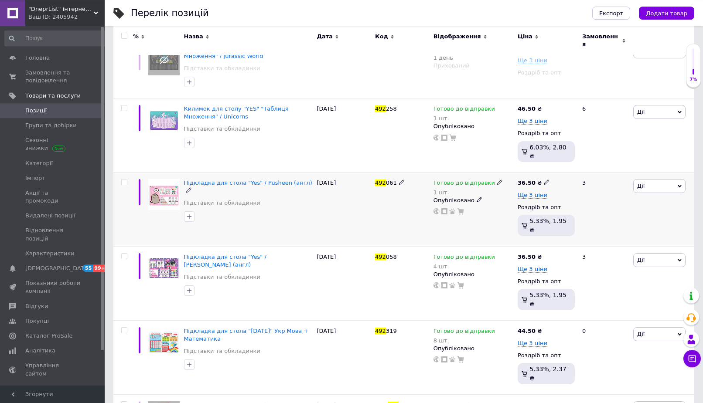
scroll to position [222, 0]
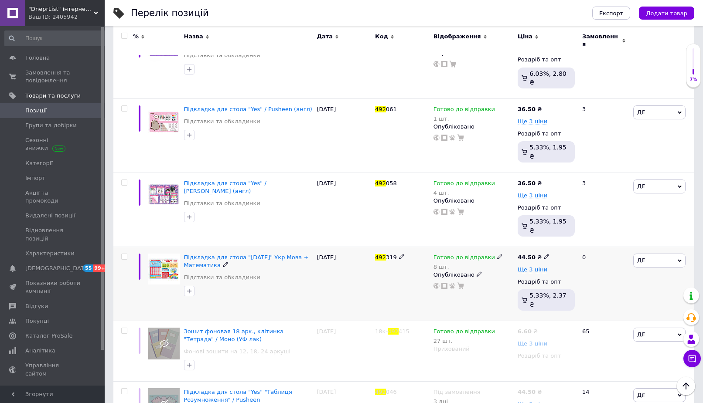
click at [386, 254] on span "319" at bounding box center [391, 257] width 11 height 7
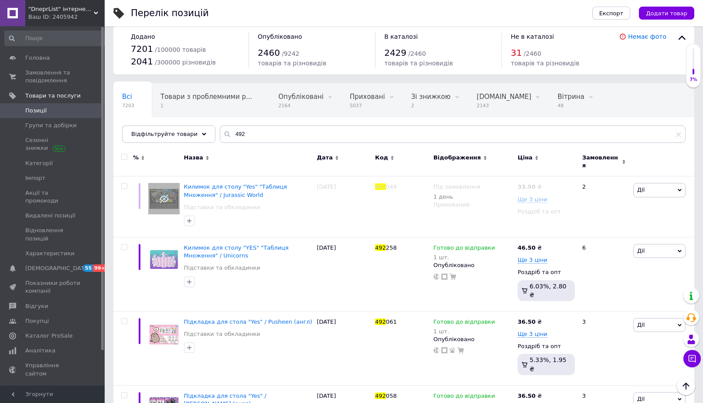
scroll to position [0, 0]
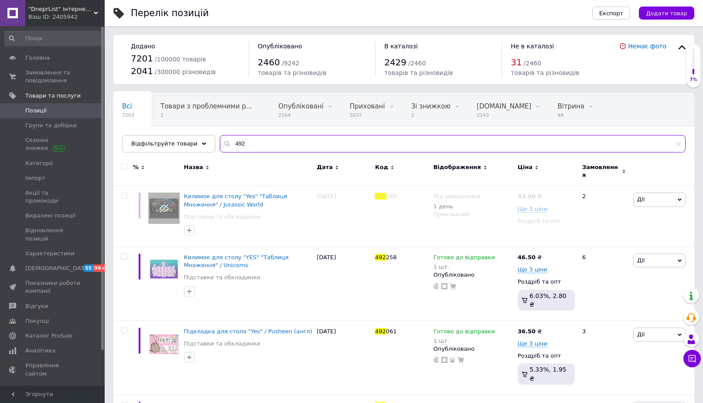
click at [283, 144] on input "492" at bounding box center [453, 143] width 466 height 17
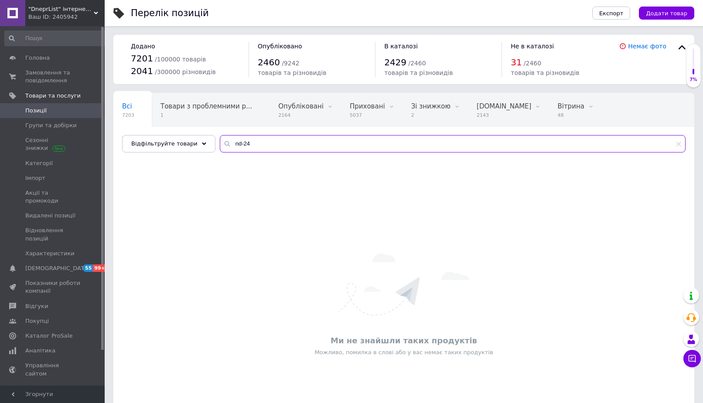
click at [229, 148] on input "nd-24" at bounding box center [453, 143] width 466 height 17
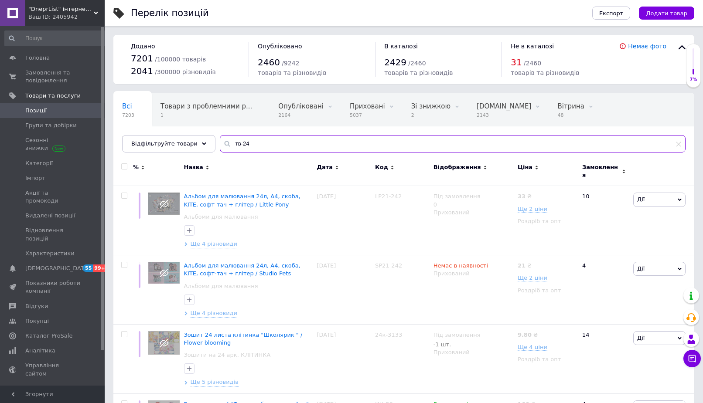
click at [265, 145] on input "тв-24" at bounding box center [453, 143] width 466 height 17
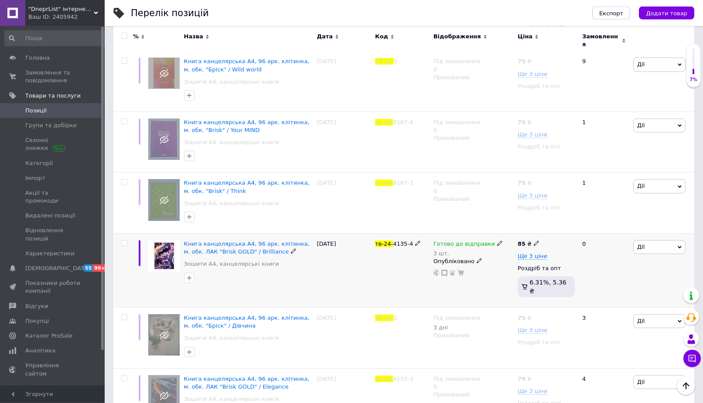
scroll to position [222, 0]
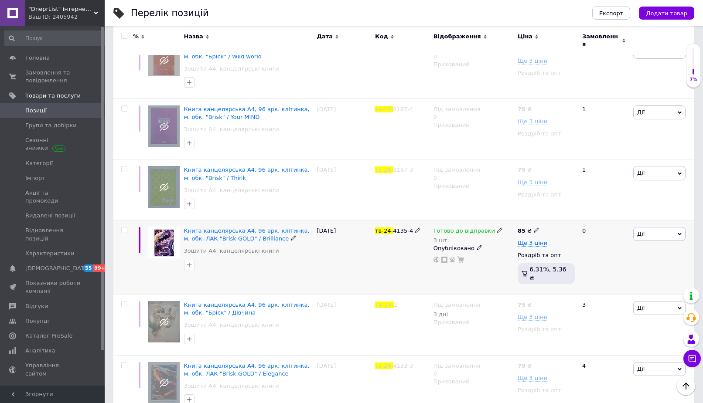
type input "тв-24-"
click at [668, 227] on span "Дії" at bounding box center [659, 234] width 52 height 14
click at [637, 270] on li "Копіювати" at bounding box center [628, 276] width 116 height 12
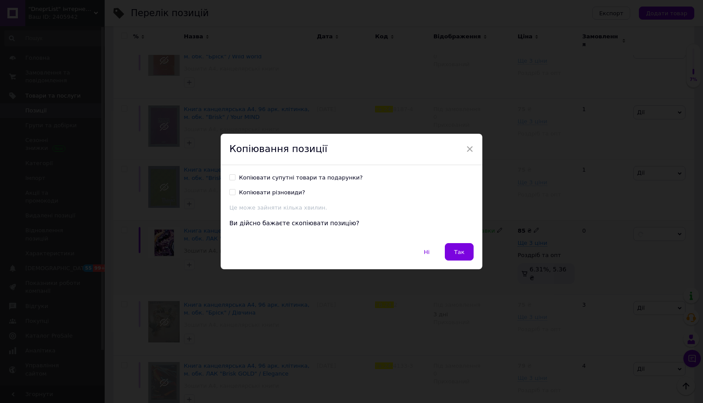
scroll to position [187, 0]
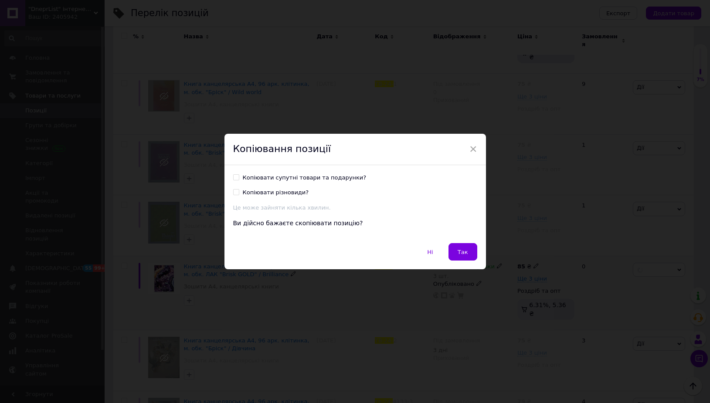
click at [287, 174] on div "Копіювати супутні товари та подарунки?" at bounding box center [305, 178] width 124 height 8
click at [239, 174] on input "Копіювати супутні товари та подарунки?" at bounding box center [236, 177] width 6 height 6
click at [287, 174] on div "Копіювати супутні товари та подарунки?" at bounding box center [305, 178] width 124 height 8
click at [239, 174] on input "Копіювати супутні товари та подарунки?" at bounding box center [236, 177] width 6 height 6
checkbox input "false"
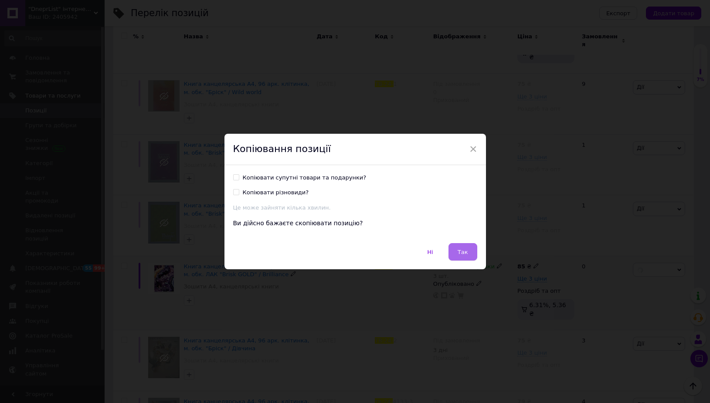
click at [459, 255] on span "Так" at bounding box center [463, 252] width 10 height 7
